Goal: Transaction & Acquisition: Book appointment/travel/reservation

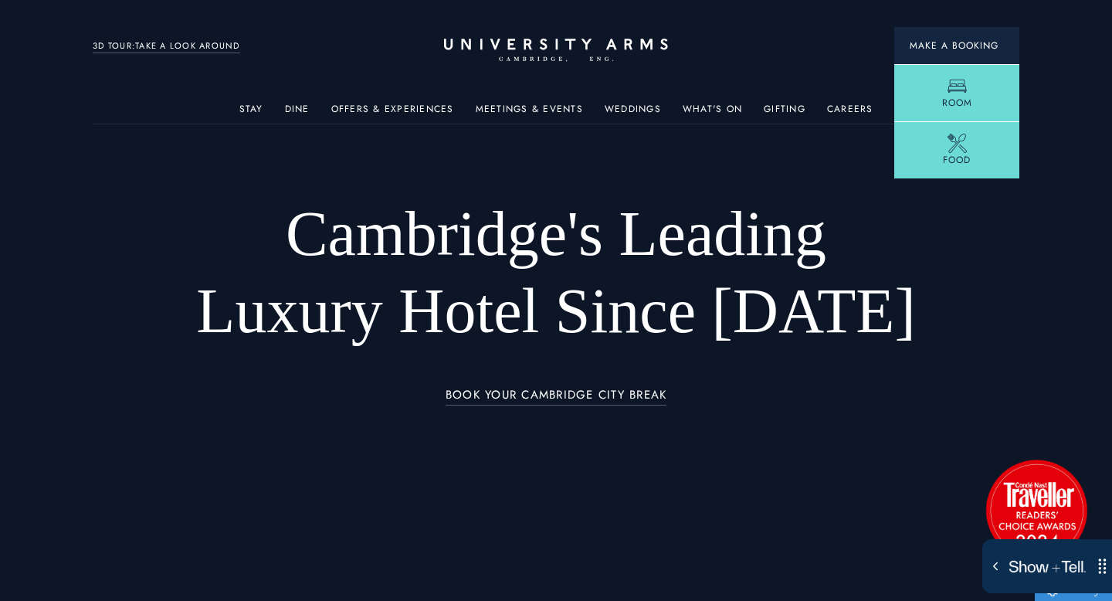
click at [967, 48] on span "Make a Booking" at bounding box center [957, 46] width 94 height 14
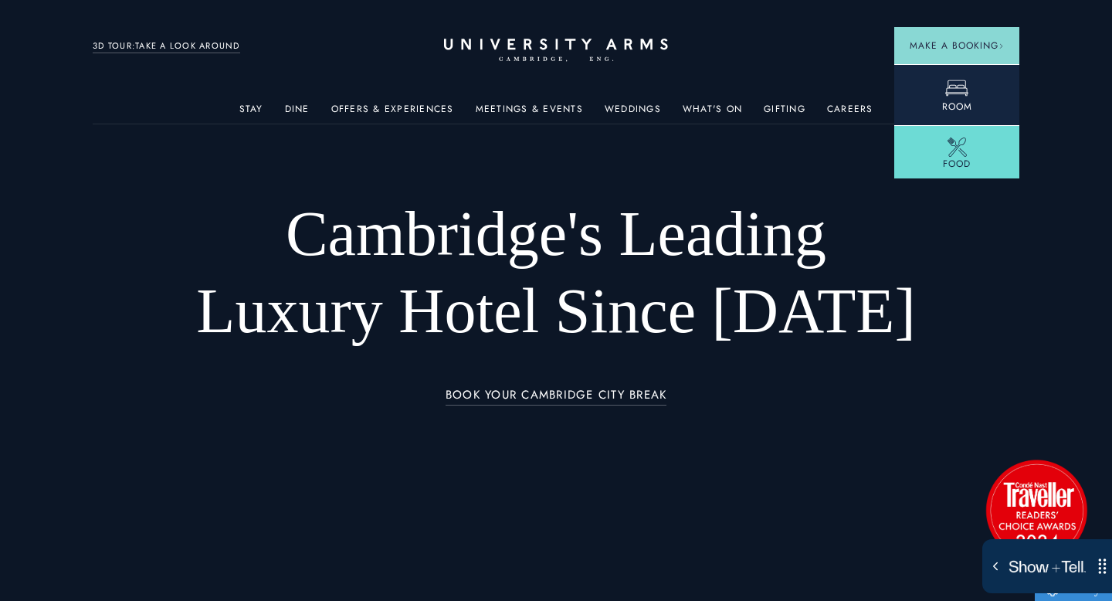
click at [953, 83] on icon at bounding box center [956, 87] width 23 height 23
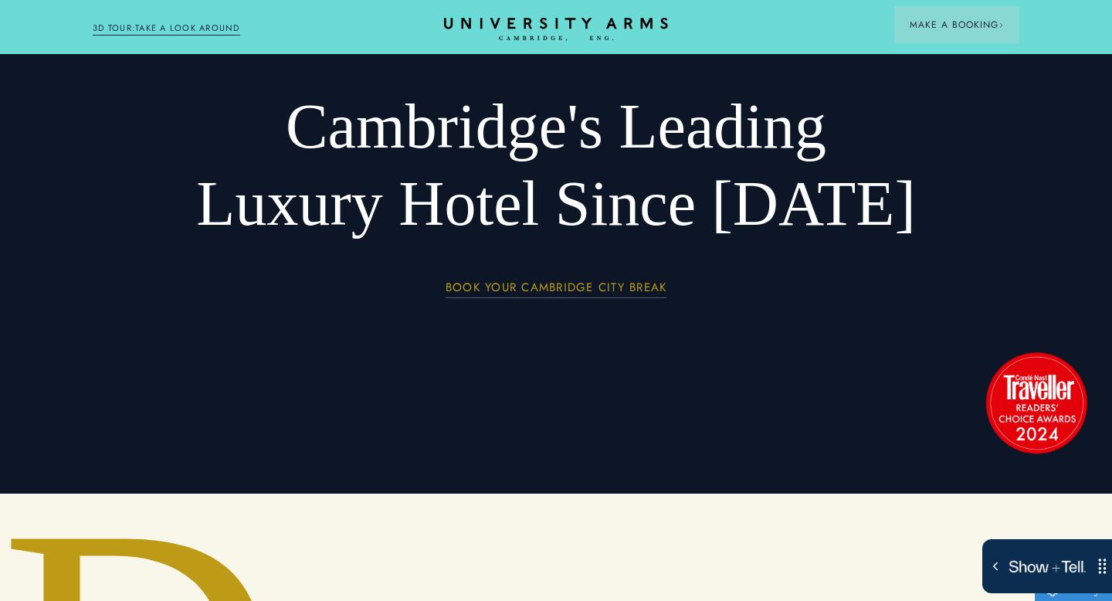
click at [589, 281] on link "BOOK YOUR CAMBRIDGE CITY BREAK" at bounding box center [556, 290] width 222 height 18
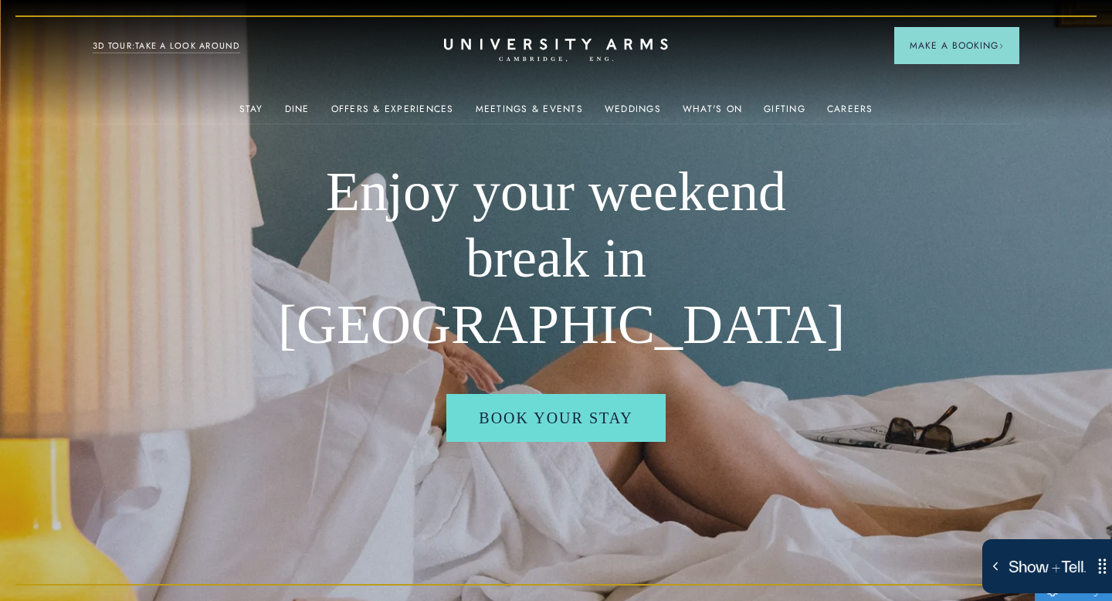
scroll to position [0, 1]
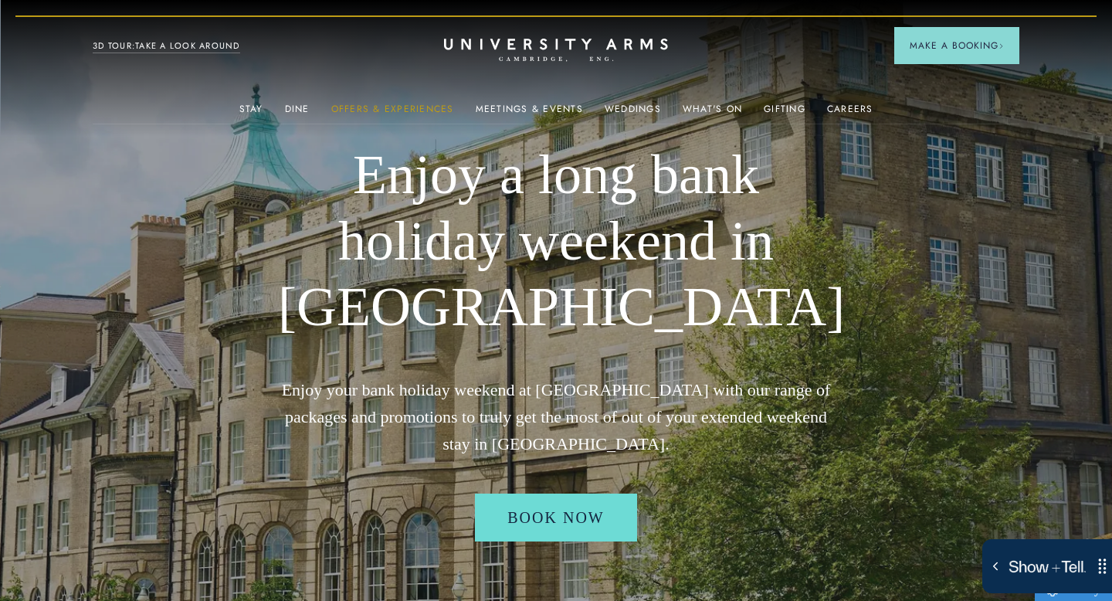
click at [376, 104] on link "Offers & Experiences" at bounding box center [392, 113] width 123 height 20
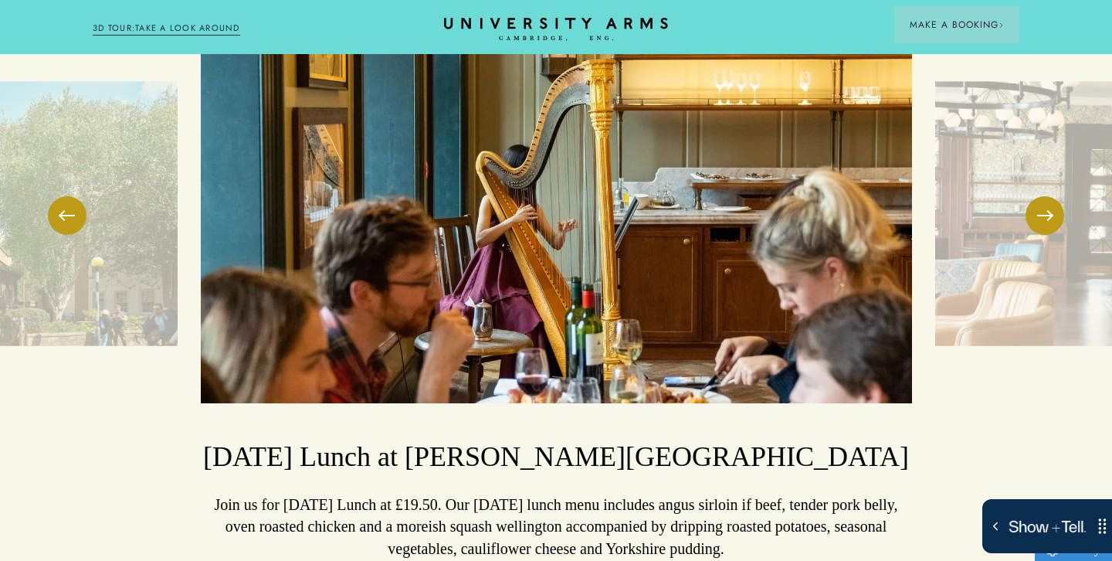
scroll to position [1410, 0]
click at [1052, 197] on button at bounding box center [1044, 216] width 39 height 39
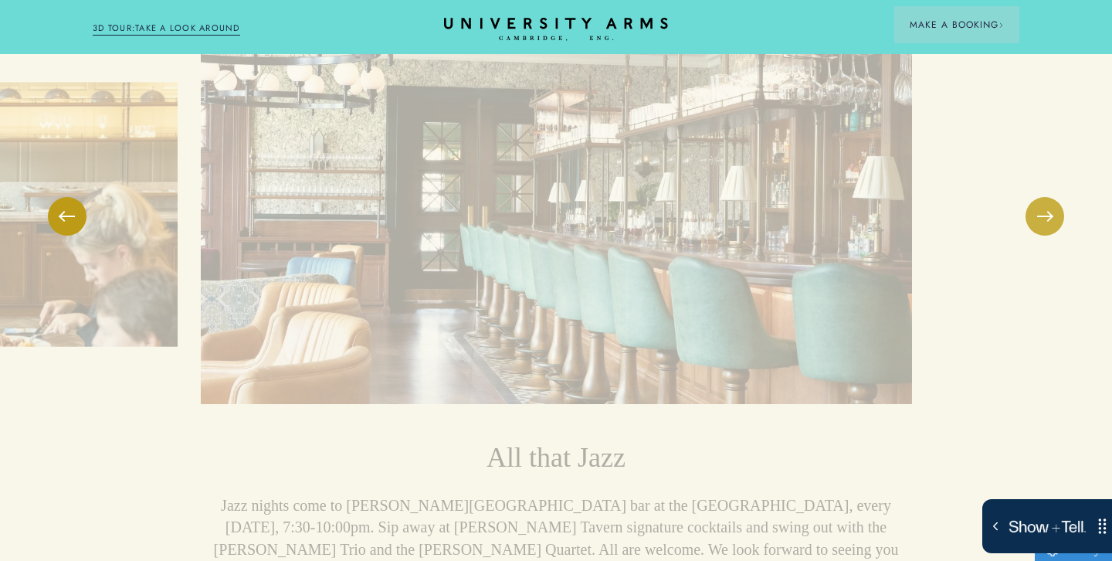
click at [1049, 197] on button at bounding box center [1044, 216] width 39 height 39
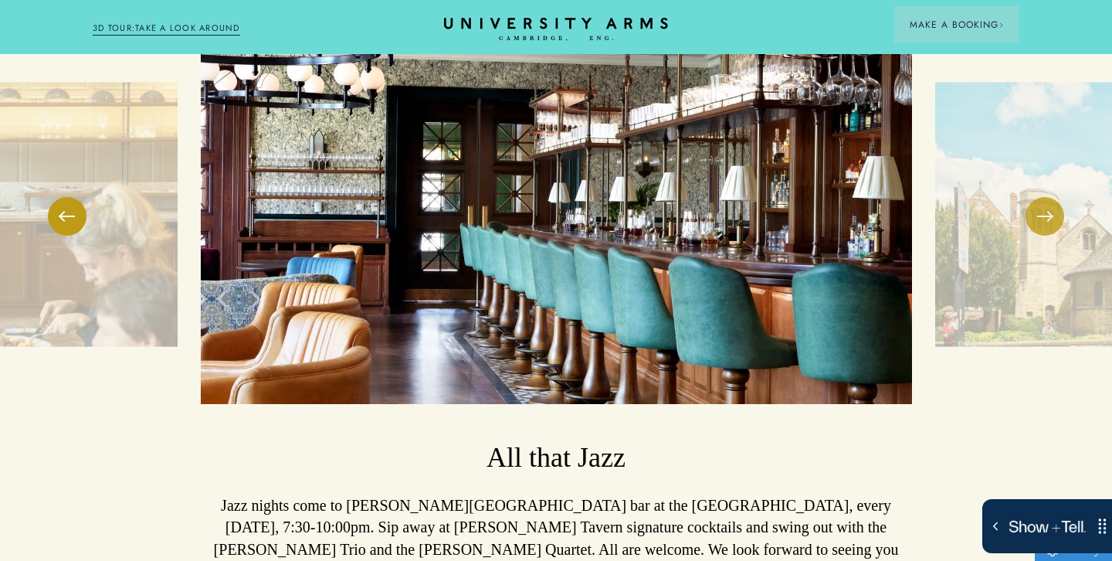
click at [1049, 197] on button at bounding box center [1044, 216] width 39 height 39
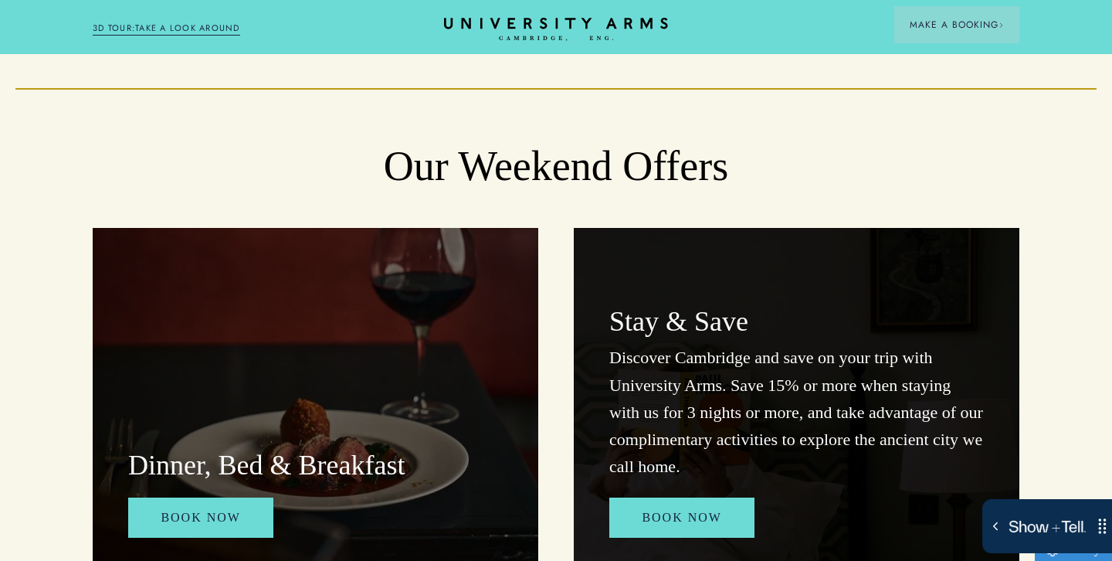
scroll to position [2051, 0]
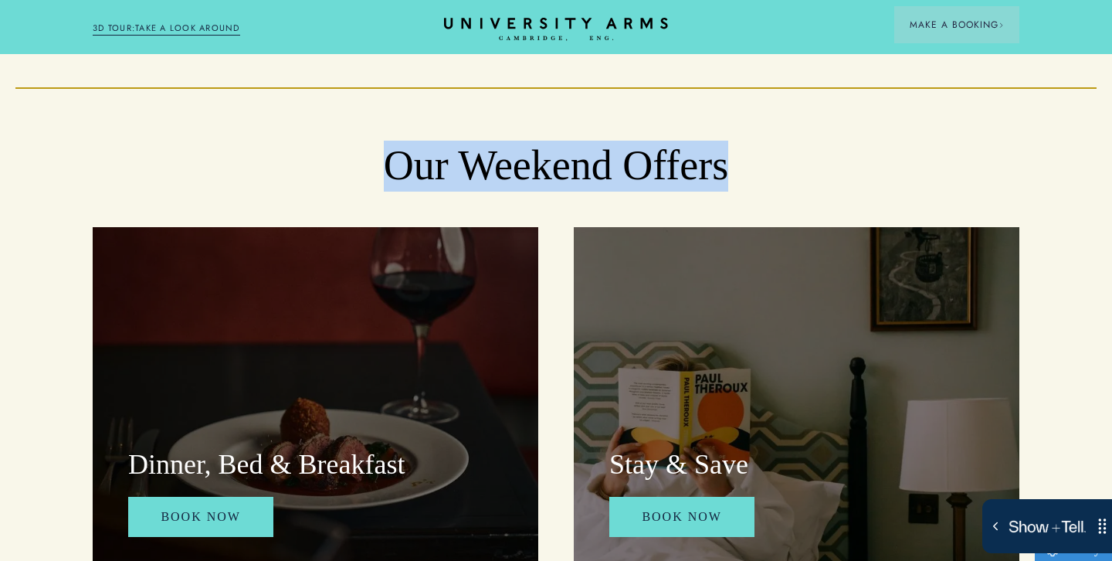
drag, startPoint x: 374, startPoint y: 80, endPoint x: 763, endPoint y: 151, distance: 395.7
click at [805, 141] on h2 "Our Weekend Offers" at bounding box center [556, 166] width 927 height 51
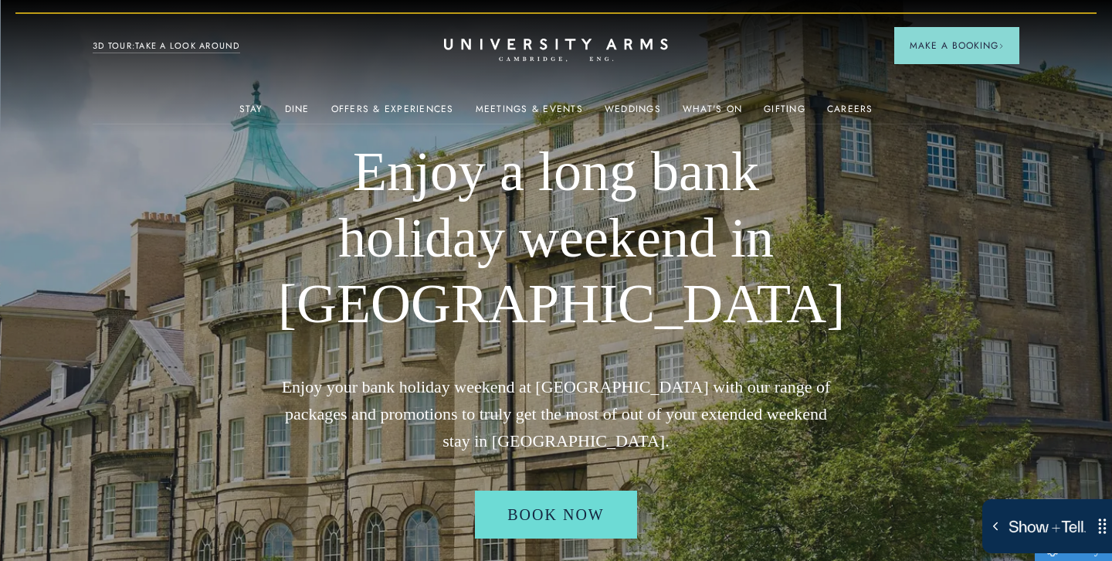
scroll to position [0, 0]
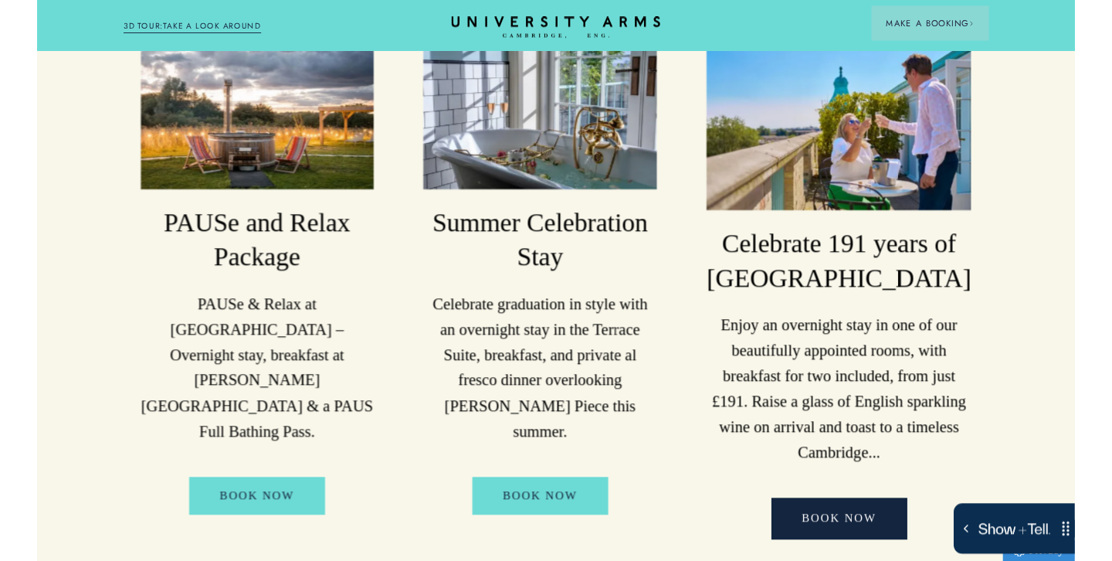
scroll to position [371, 0]
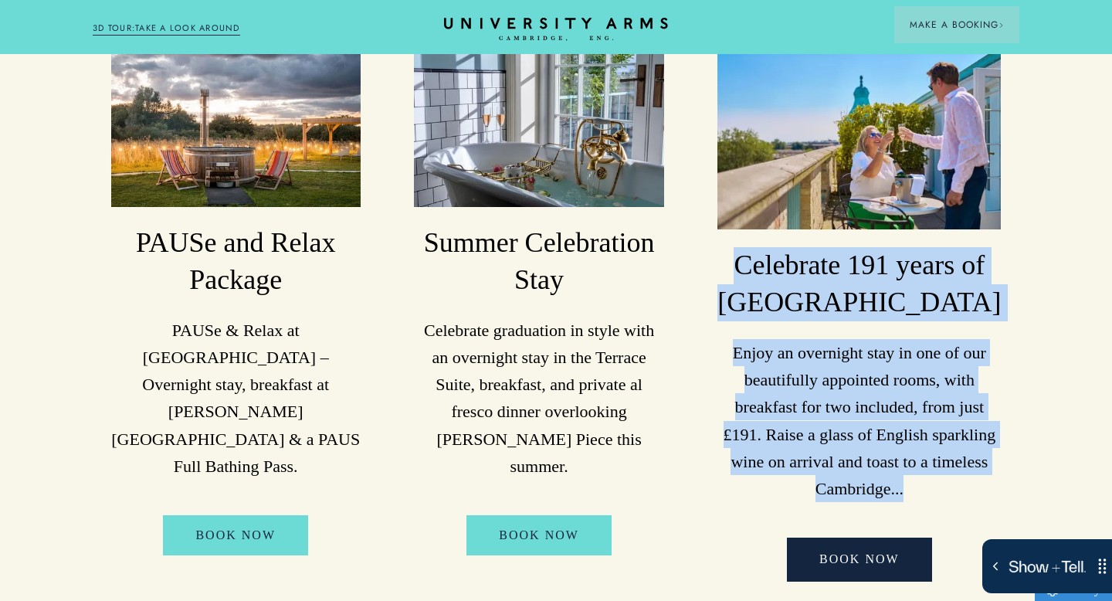
drag, startPoint x: 993, startPoint y: 443, endPoint x: 759, endPoint y: 223, distance: 321.2
click at [759, 223] on li "Celebrate 191 years of University Arms Enjoy an overnight stay in one of our be…" at bounding box center [859, 311] width 319 height 540
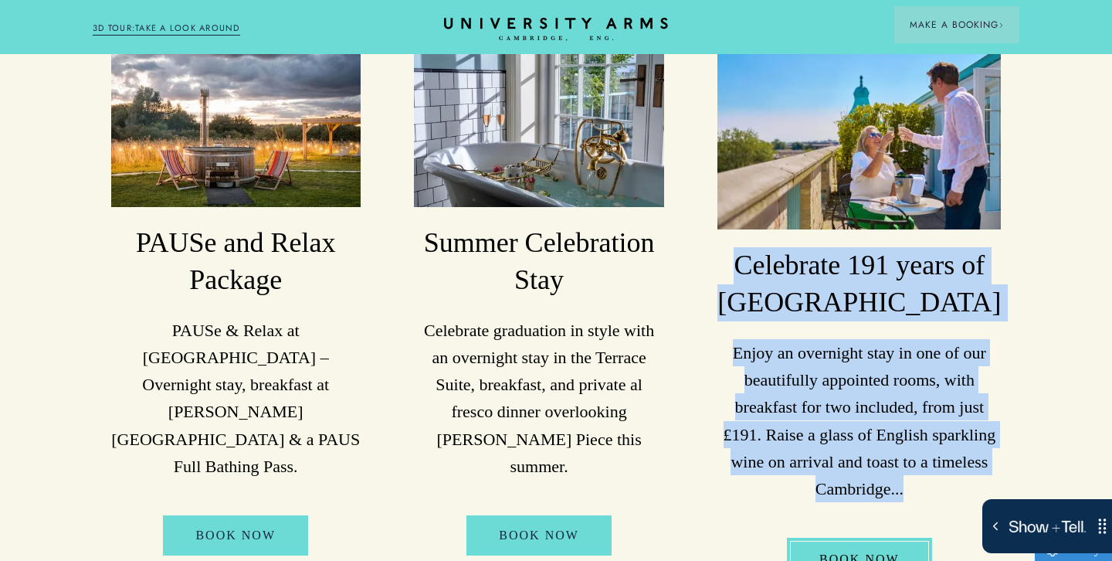
click at [866, 537] on link "BOOK NOW" at bounding box center [859, 558] width 145 height 43
